Goal: Check status: Check status

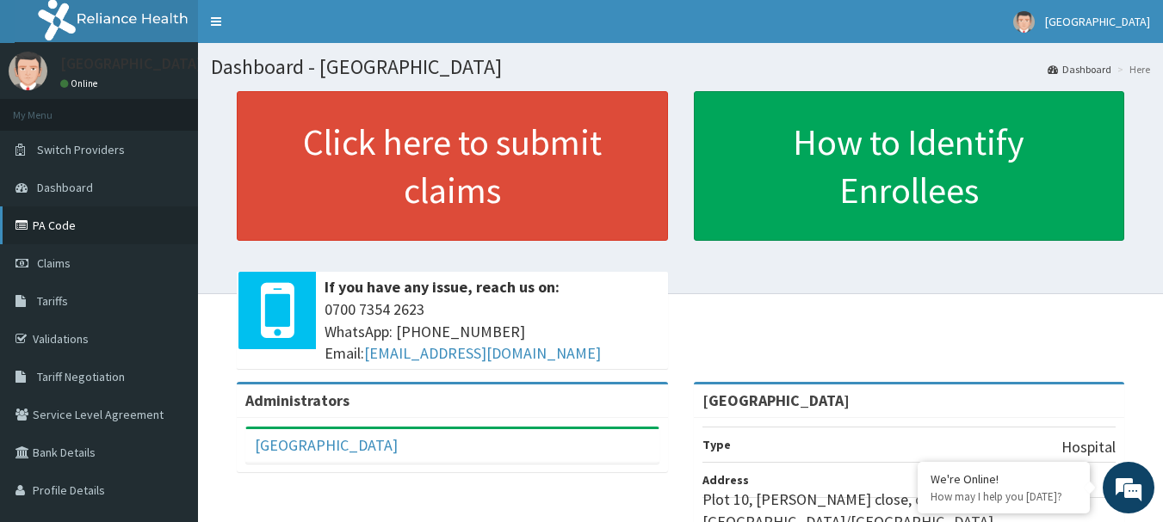
click at [40, 229] on link "PA Code" at bounding box center [99, 226] width 198 height 38
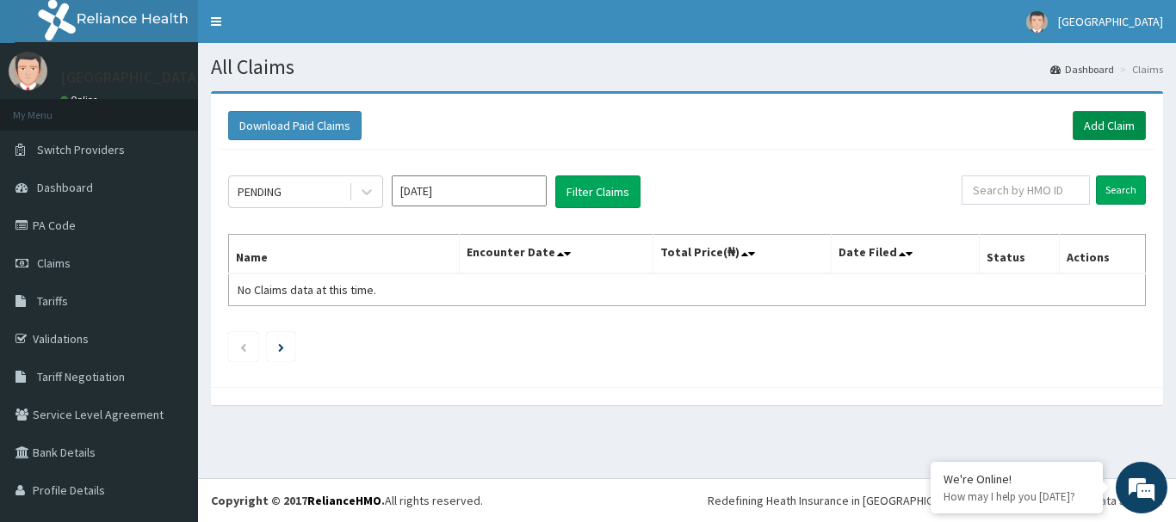
click at [1113, 123] on link "Add Claim" at bounding box center [1108, 125] width 73 height 29
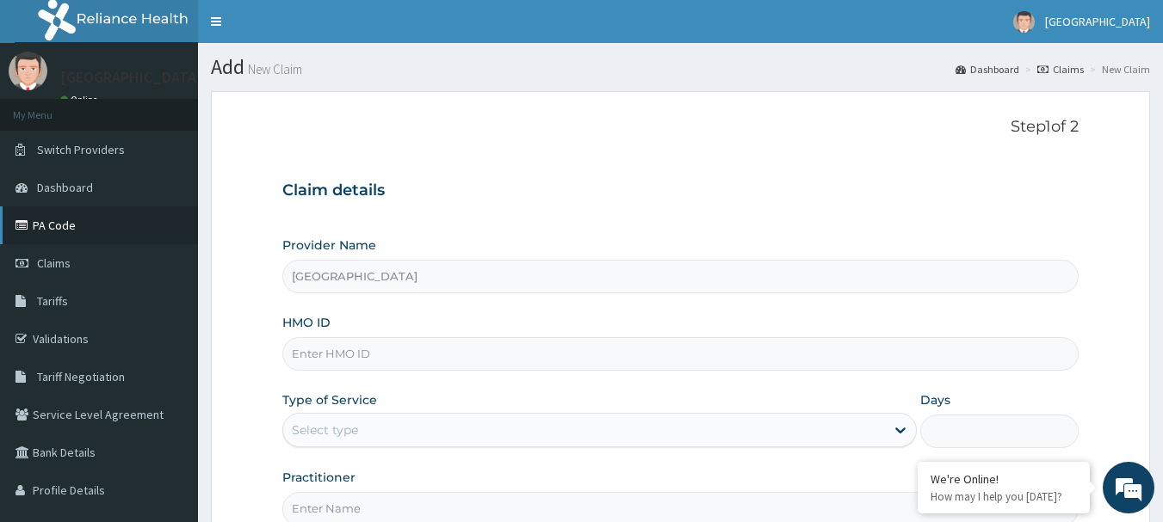
click at [37, 222] on link "PA Code" at bounding box center [99, 226] width 198 height 38
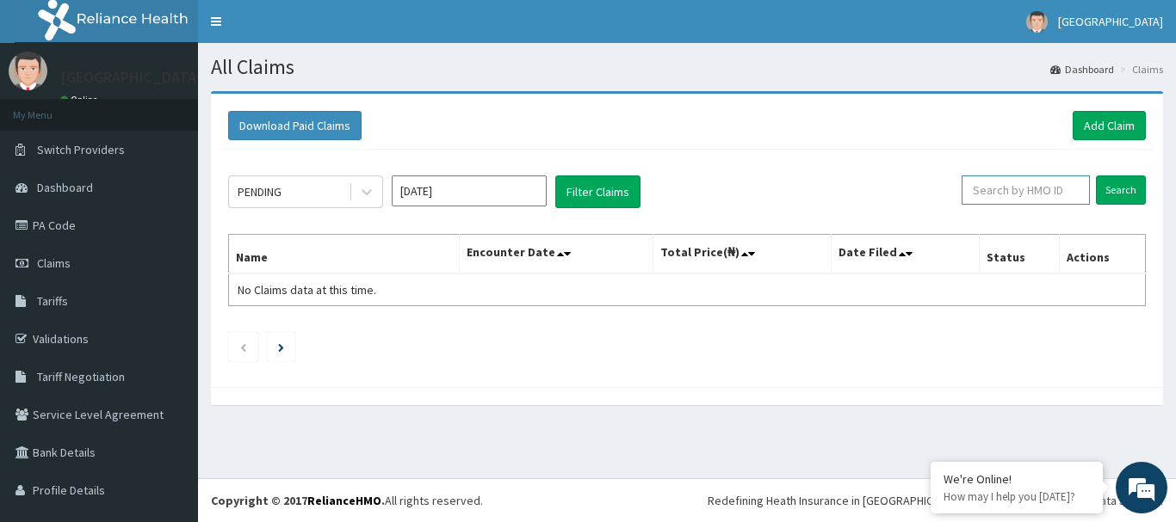
click at [1027, 184] on input "text" at bounding box center [1025, 190] width 128 height 29
paste input "EIS/10910/C"
type input "EIS/10910/C"
drag, startPoint x: 1099, startPoint y: 195, endPoint x: 1049, endPoint y: 188, distance: 50.3
click at [1100, 192] on input "Search" at bounding box center [1121, 190] width 50 height 29
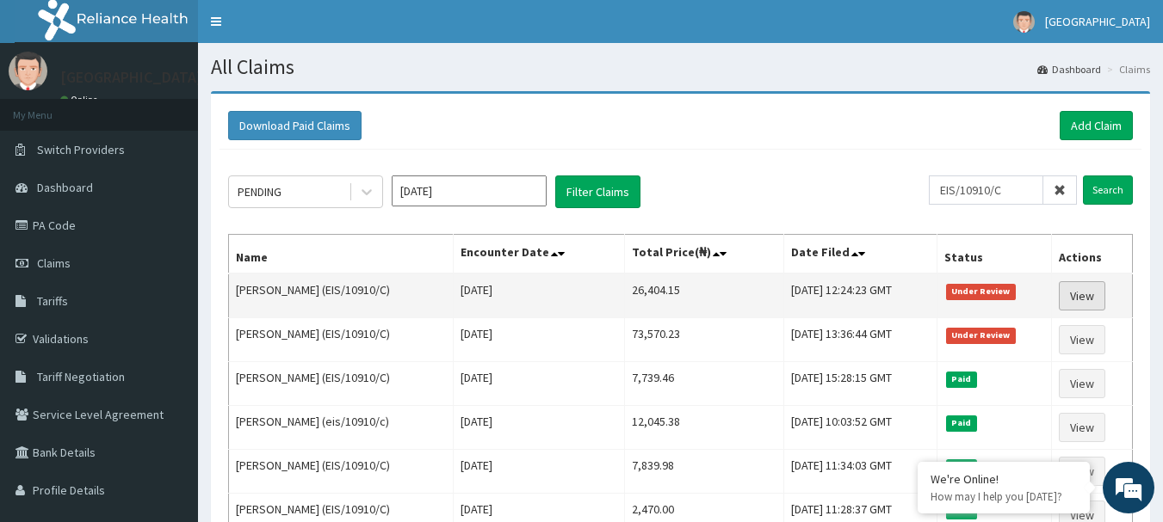
click at [1093, 301] on link "View" at bounding box center [1082, 295] width 46 height 29
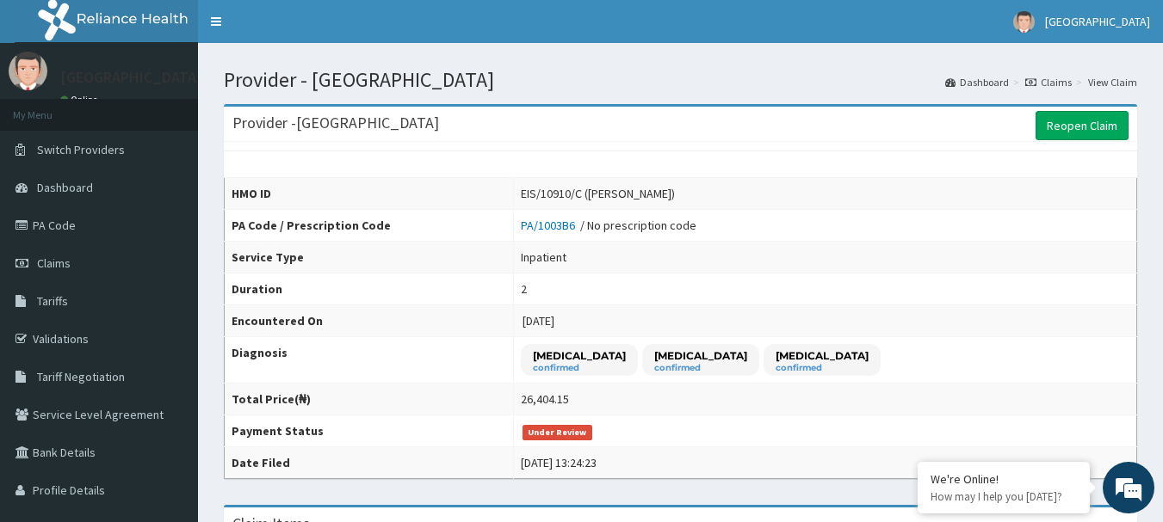
drag, startPoint x: 47, startPoint y: 263, endPoint x: 456, endPoint y: 21, distance: 475.4
click at [48, 262] on span "Claims" at bounding box center [54, 263] width 34 height 15
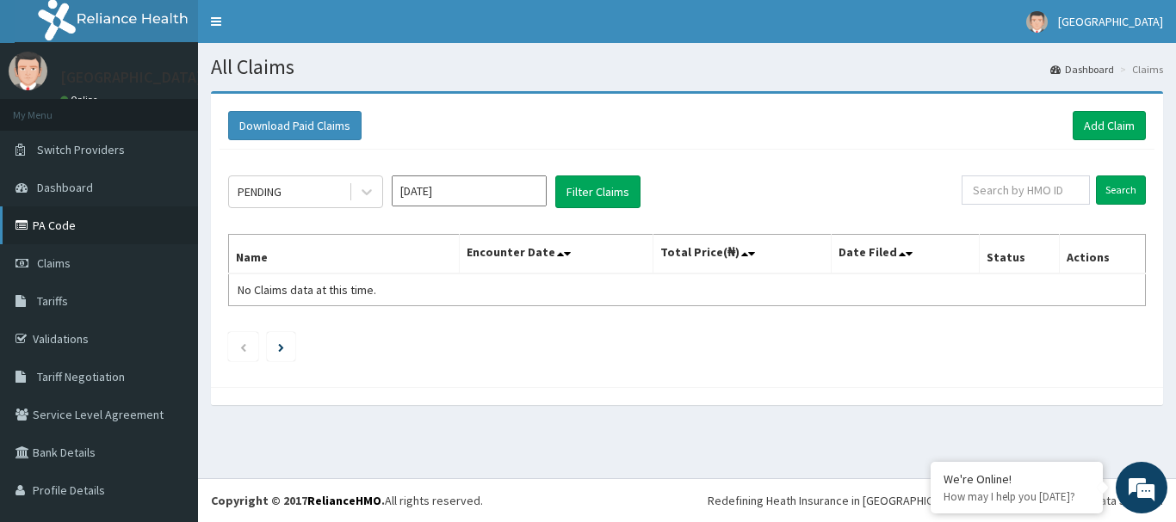
click at [64, 229] on link "PA Code" at bounding box center [99, 226] width 198 height 38
